Goal: Information Seeking & Learning: Learn about a topic

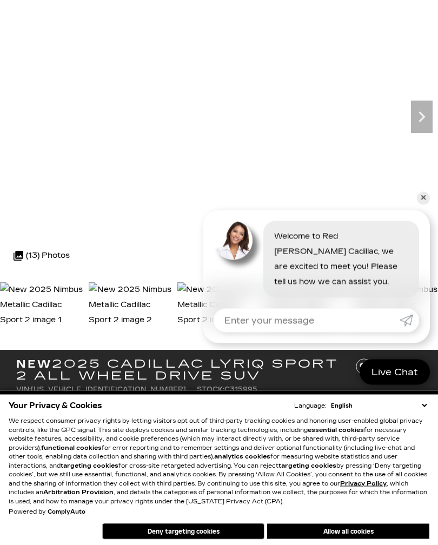
scroll to position [79, 0]
click at [427, 117] on icon "Next" at bounding box center [422, 117] width 22 height 22
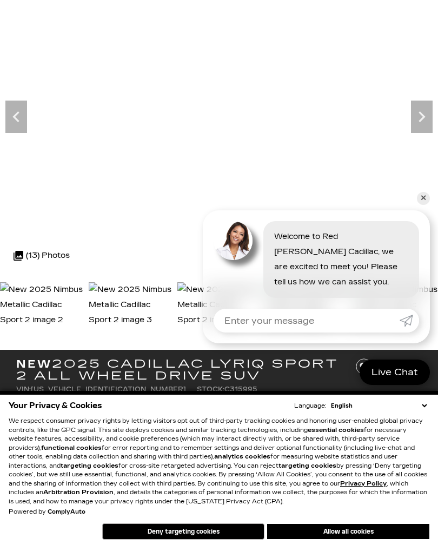
click at [423, 117] on icon "Next" at bounding box center [421, 116] width 6 height 11
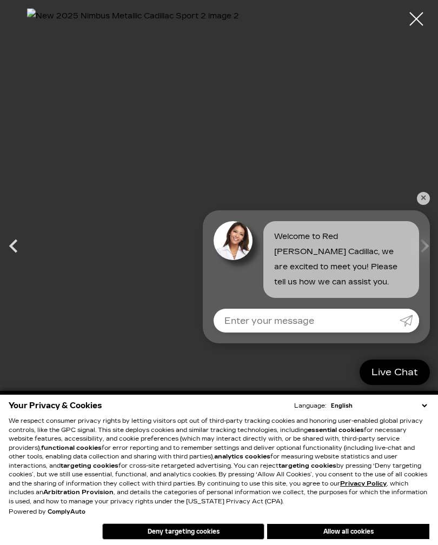
click at [418, 18] on div at bounding box center [416, 18] width 27 height 27
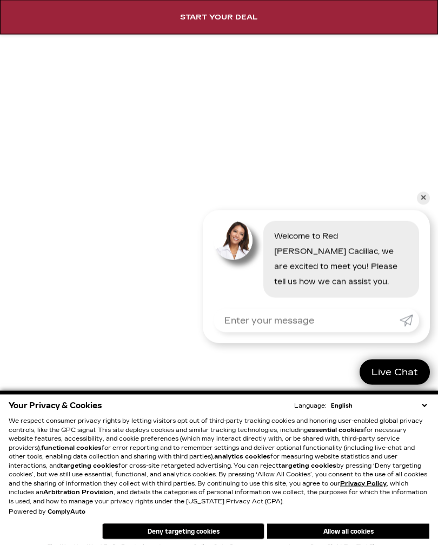
scroll to position [1024, 0]
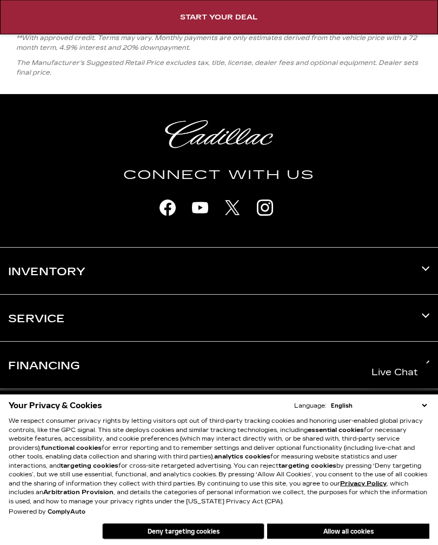
scroll to position [6524, 0]
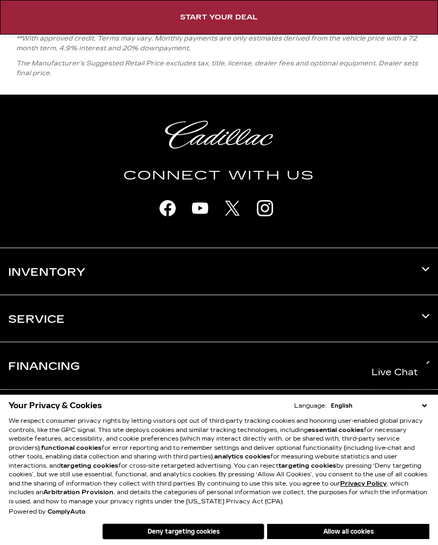
click at [198, 539] on button "Deny targeting cookies" at bounding box center [183, 531] width 162 height 16
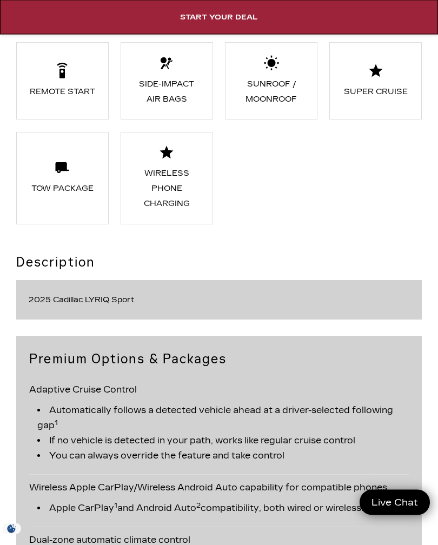
scroll to position [2222, 0]
click at [402, 276] on div "Description 2025 Cadillac LYRIQ Sport" at bounding box center [218, 285] width 405 height 67
click at [392, 84] on li "Super Cruise" at bounding box center [375, 80] width 92 height 77
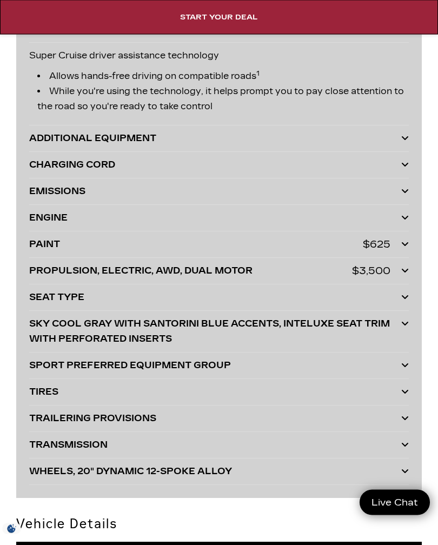
scroll to position [3710, 0]
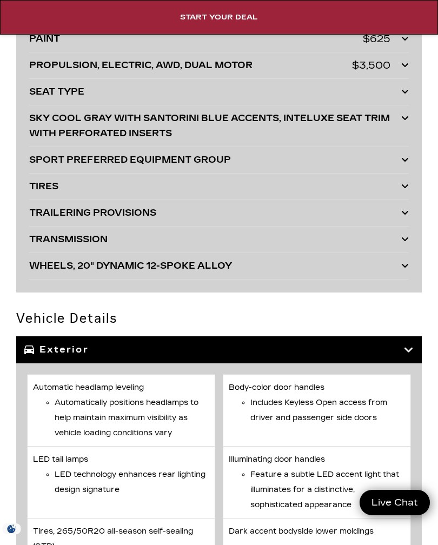
scroll to position [3915, 0]
